Goal: Obtain resource: Download file/media

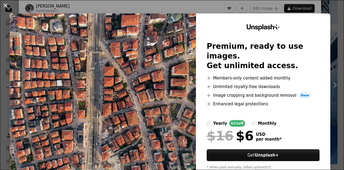
click at [6, 7] on button "An X shape" at bounding box center [5, 5] width 6 height 6
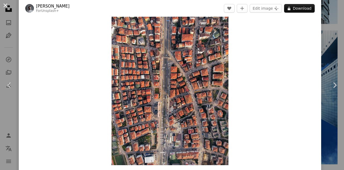
click at [6, 3] on button "An X shape" at bounding box center [5, 5] width 6 height 6
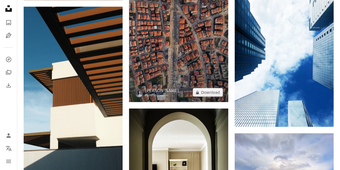
scroll to position [650, 0]
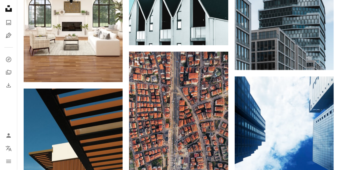
click at [20, 86] on div "Plus sign for Unsplash+ A heart A plus sign [PERSON_NAME] For Unsplash+ A lock …" at bounding box center [178, 77] width 323 height 1185
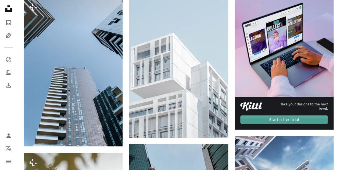
scroll to position [0, 0]
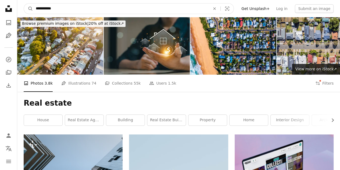
drag, startPoint x: 61, startPoint y: 9, endPoint x: 7, endPoint y: -2, distance: 54.9
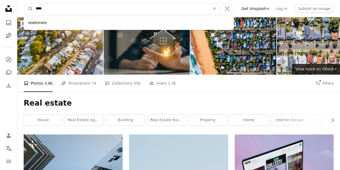
type input "****"
click at [24, 3] on button "A magnifying glass" at bounding box center [28, 8] width 9 height 10
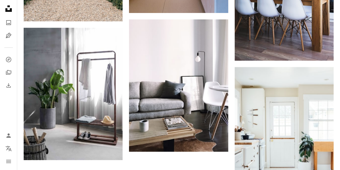
scroll to position [1064, 0]
